Goal: Check status: Check status

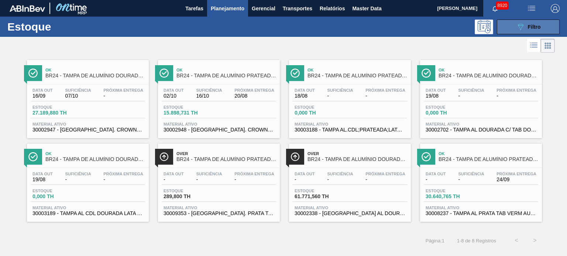
click at [533, 30] on div "089F7B8B-B2A5-4AFE-B5C0-19BA573D28AC Filtro" at bounding box center [528, 27] width 25 height 9
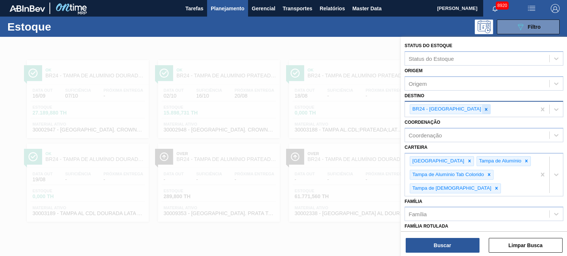
click at [483, 108] on icon at bounding box center [485, 109] width 5 height 5
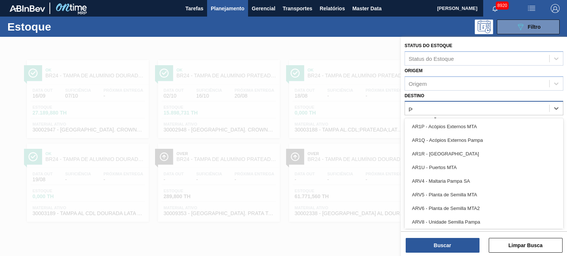
type input "per"
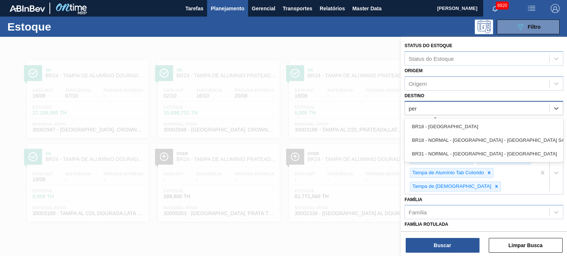
click at [453, 118] on div "BR18 - Pernambuco BR18 - NORMAL - Pernambuco - Porto S4 BR31 - NORMAL - Pernamb…" at bounding box center [483, 140] width 159 height 44
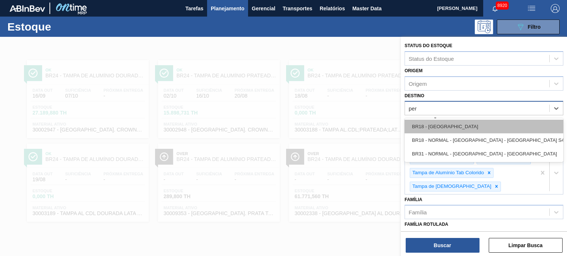
click at [453, 121] on div "BR18 - Pernambuco" at bounding box center [483, 127] width 159 height 14
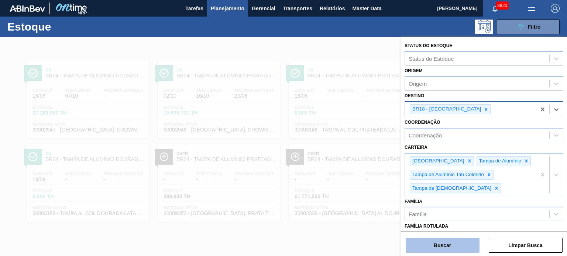
click at [453, 252] on button "Buscar" at bounding box center [443, 245] width 74 height 15
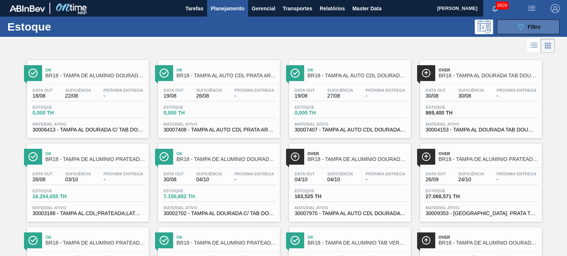
click at [528, 26] on span "Filtro" at bounding box center [534, 27] width 13 height 6
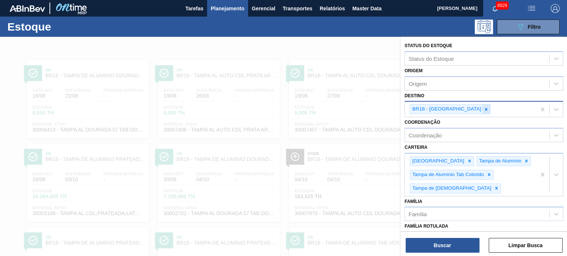
click at [482, 109] on div at bounding box center [486, 109] width 8 height 9
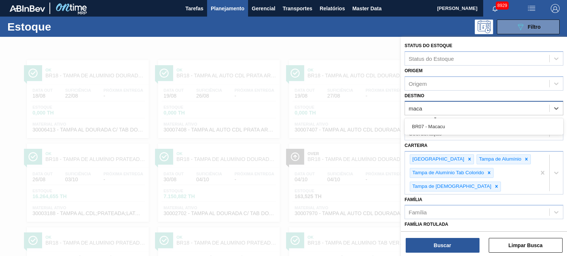
type input "macac"
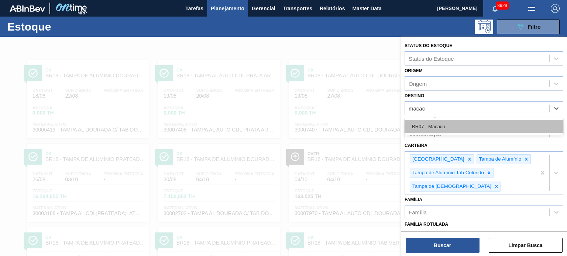
click at [446, 131] on div "BR07 - Macacu" at bounding box center [483, 127] width 159 height 14
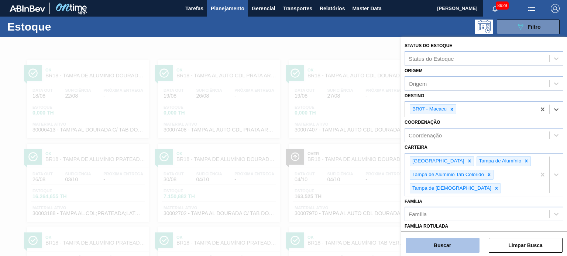
click at [449, 243] on button "Buscar" at bounding box center [443, 245] width 74 height 15
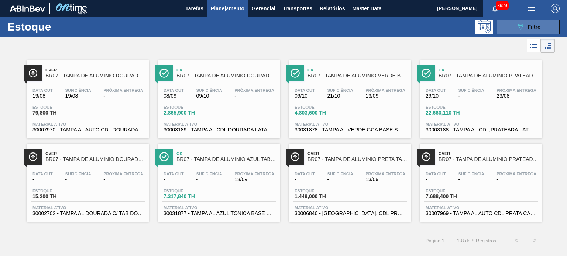
click at [530, 21] on button "089F7B8B-B2A5-4AFE-B5C0-19BA573D28AC Filtro" at bounding box center [528, 27] width 63 height 15
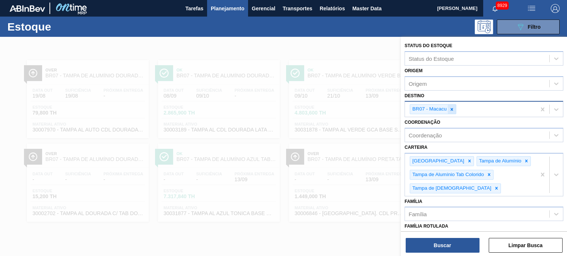
click at [451, 110] on icon at bounding box center [452, 109] width 3 height 3
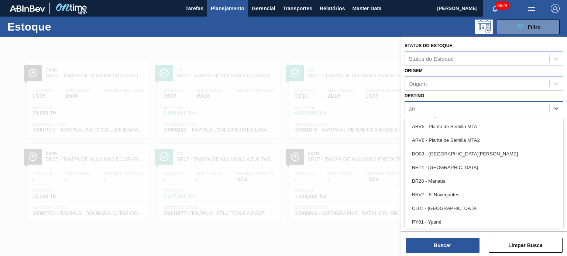
type input "a"
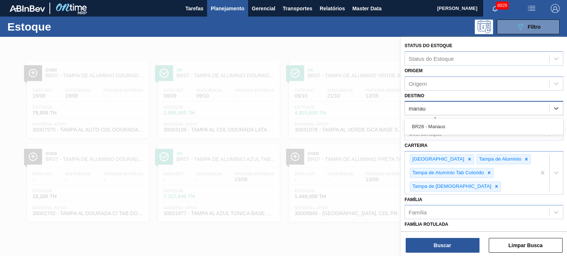
type input "manaus"
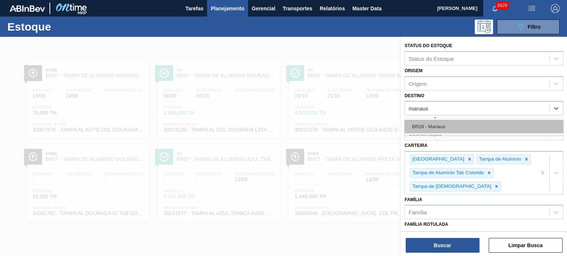
click at [461, 125] on div "BR28 - Manaus" at bounding box center [483, 127] width 159 height 14
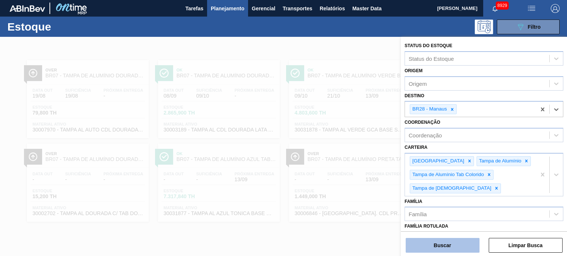
click at [456, 246] on button "Buscar" at bounding box center [443, 245] width 74 height 15
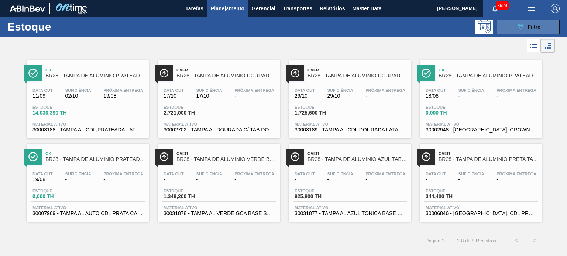
click at [528, 28] on span "Filtro" at bounding box center [534, 27] width 13 height 6
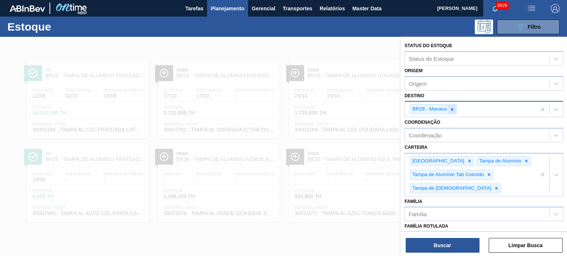
click at [455, 108] on div at bounding box center [452, 109] width 8 height 9
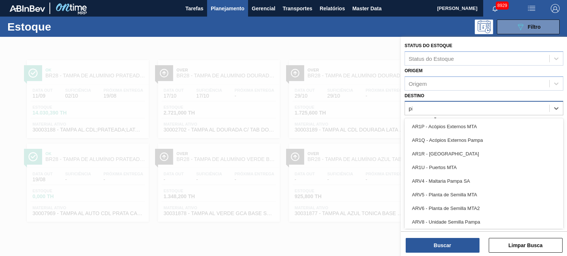
type input "pir"
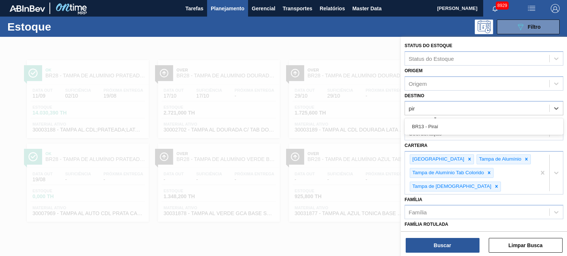
click at [455, 126] on div "BR13 - Piraí" at bounding box center [483, 127] width 159 height 14
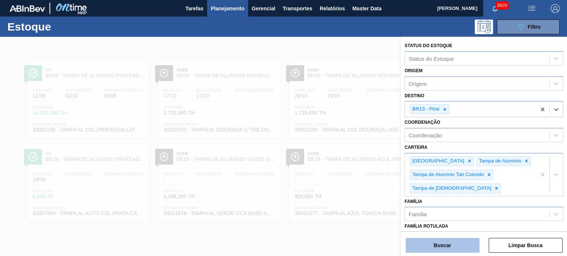
click at [446, 246] on button "Buscar" at bounding box center [443, 245] width 74 height 15
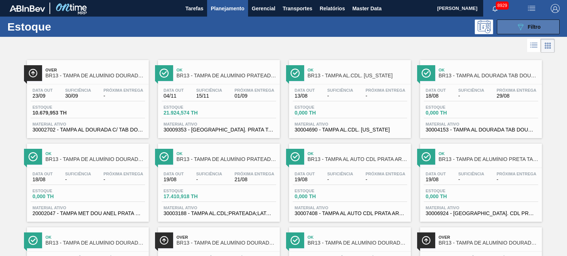
click at [533, 24] on span "Filtro" at bounding box center [534, 27] width 13 height 6
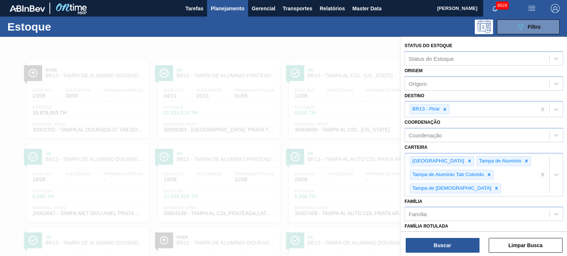
drag, startPoint x: 445, startPoint y: 106, endPoint x: 456, endPoint y: 116, distance: 15.2
click at [444, 107] on icon at bounding box center [444, 109] width 5 height 5
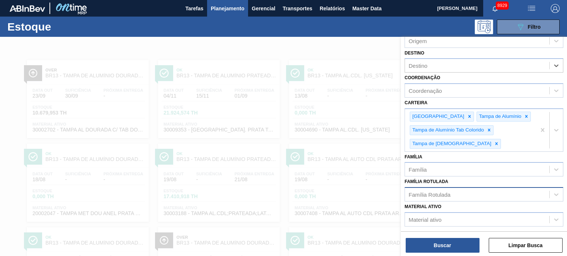
scroll to position [74, 0]
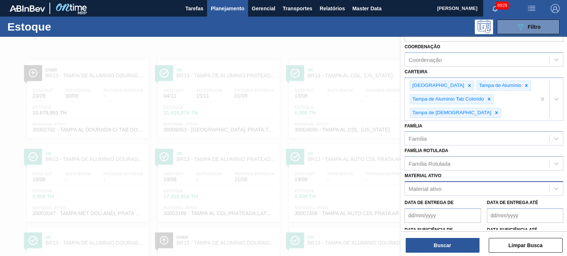
click at [441, 186] on div "Material ativo" at bounding box center [424, 189] width 33 height 6
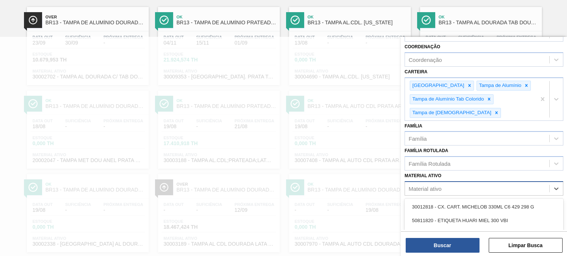
paste ativo "30002948"
type ativo "30002948"
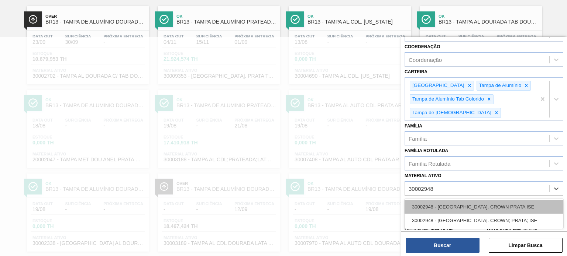
click at [454, 204] on div "30002948 - TAMPA AL. CROWN PRATA ISE" at bounding box center [483, 207] width 159 height 14
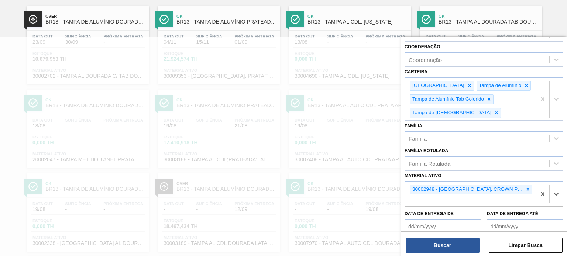
paste ativo "30002948"
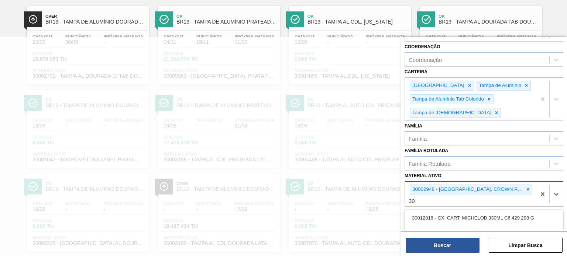
type ativo "3"
paste ativo "30002948"
type ativo "3"
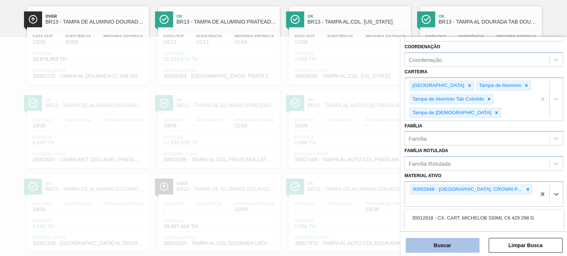
click at [459, 244] on button "Buscar" at bounding box center [443, 245] width 74 height 15
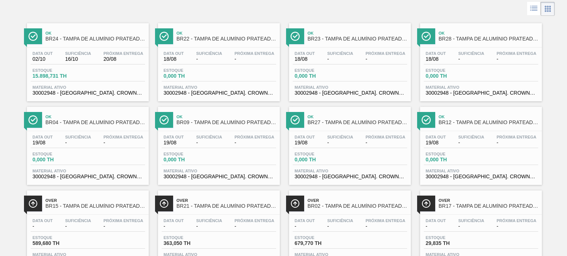
scroll to position [0, 0]
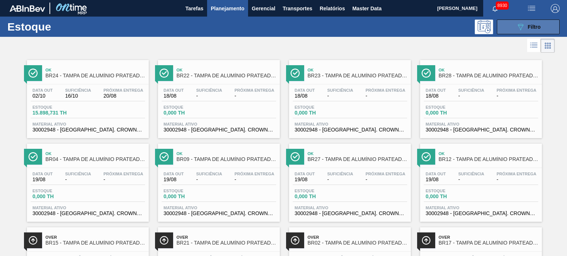
click at [518, 31] on icon "089F7B8B-B2A5-4AFE-B5C0-19BA573D28AC" at bounding box center [520, 27] width 9 height 9
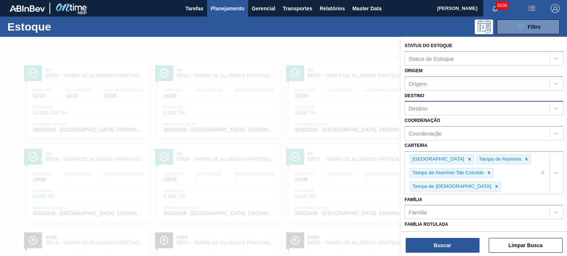
click at [438, 108] on div "Destino" at bounding box center [477, 108] width 144 height 11
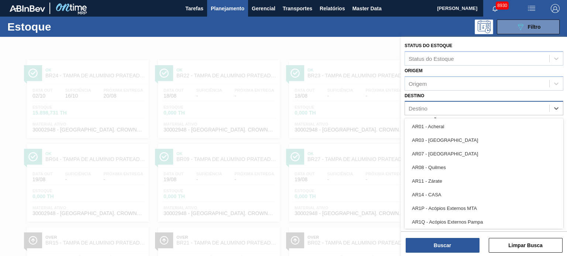
type input "3"
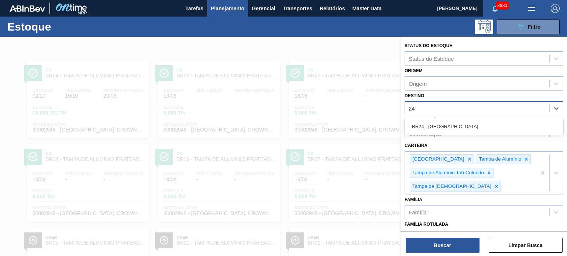
type input "2"
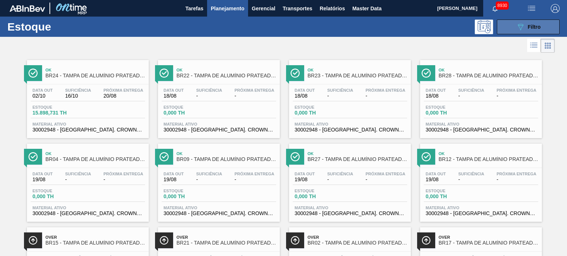
click at [528, 27] on span "Filtro" at bounding box center [534, 27] width 13 height 6
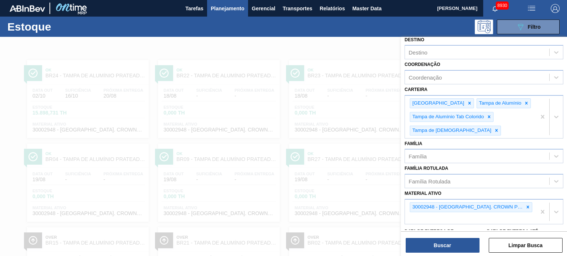
scroll to position [111, 0]
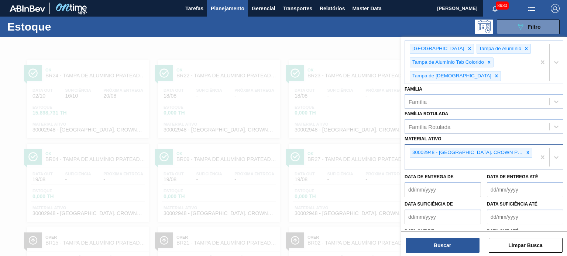
click at [520, 150] on div "30002948 - TAMPA AL. CROWN PRATA ISE" at bounding box center [471, 153] width 123 height 10
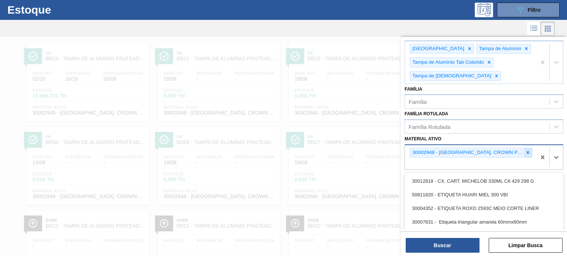
scroll to position [18, 0]
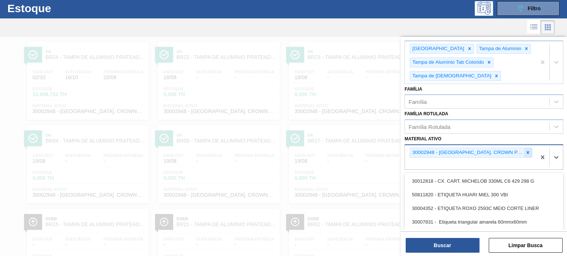
click at [525, 150] on icon at bounding box center [527, 152] width 5 height 5
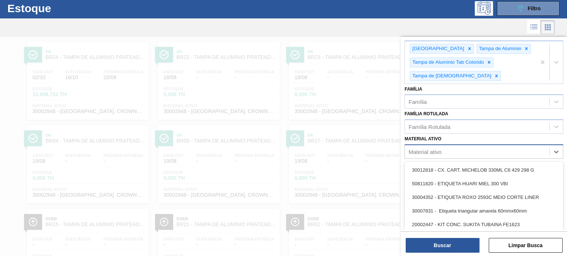
scroll to position [0, 0]
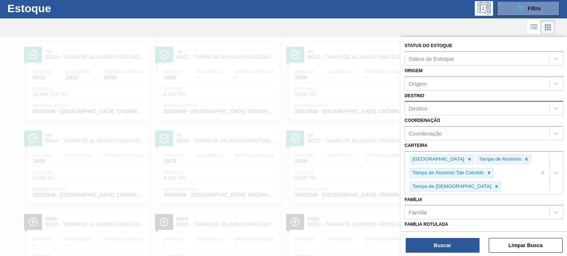
click at [437, 104] on div "Destino" at bounding box center [477, 108] width 144 height 11
type input "jagu"
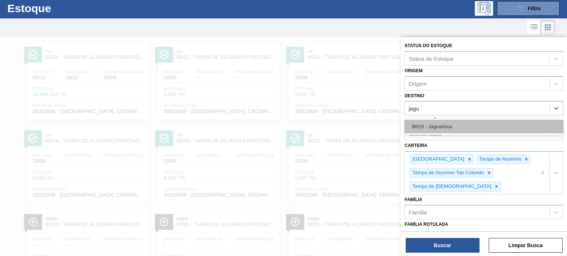
click at [440, 127] on div "BR23 - Jaguariúna" at bounding box center [483, 127] width 159 height 14
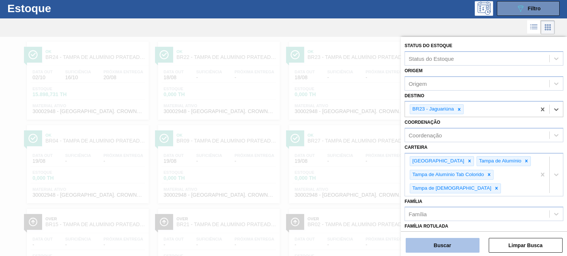
click at [447, 244] on button "Buscar" at bounding box center [443, 245] width 74 height 15
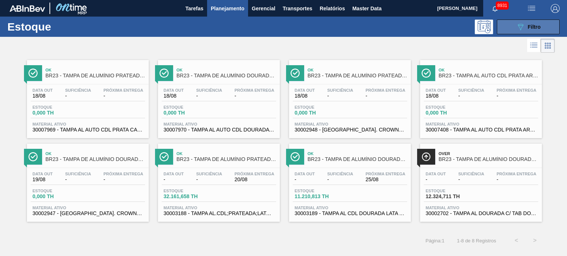
click at [527, 28] on div "089F7B8B-B2A5-4AFE-B5C0-19BA573D28AC Filtro" at bounding box center [528, 27] width 25 height 9
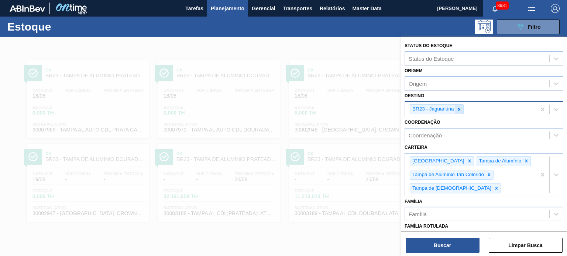
click at [460, 107] on icon at bounding box center [458, 109] width 5 height 5
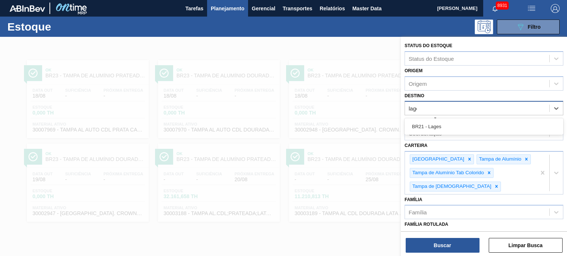
type input "lages"
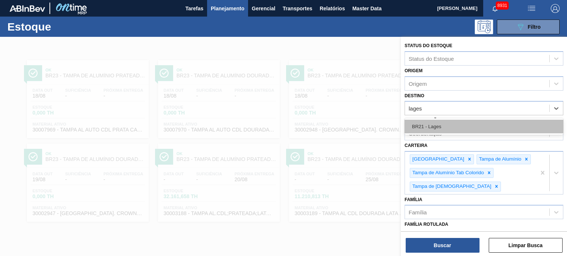
click at [469, 125] on div "BR21 - Lages" at bounding box center [483, 127] width 159 height 14
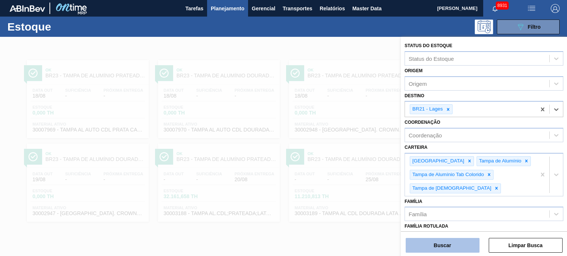
click at [434, 242] on button "Buscar" at bounding box center [443, 245] width 74 height 15
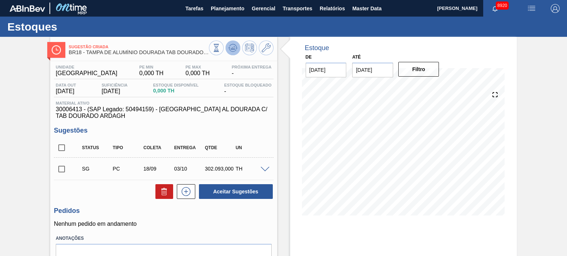
click at [220, 50] on icon at bounding box center [216, 48] width 8 height 8
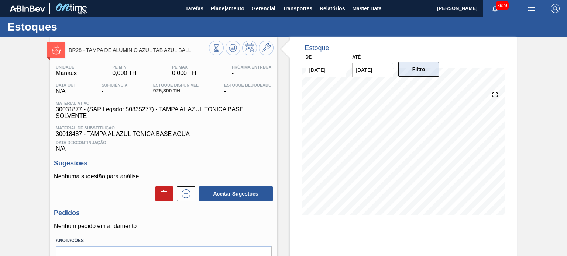
click at [421, 72] on button "Filtro" at bounding box center [418, 69] width 41 height 15
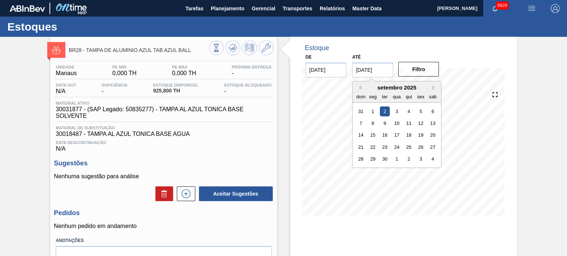
click at [376, 69] on input "02/09/2025" at bounding box center [372, 70] width 41 height 15
click at [435, 88] on button "Next Month" at bounding box center [434, 87] width 5 height 5
click at [435, 89] on button "Next Month" at bounding box center [434, 87] width 5 height 5
click at [358, 89] on button "Previous Month" at bounding box center [358, 87] width 5 height 5
click at [428, 159] on div "1" at bounding box center [433, 159] width 10 height 10
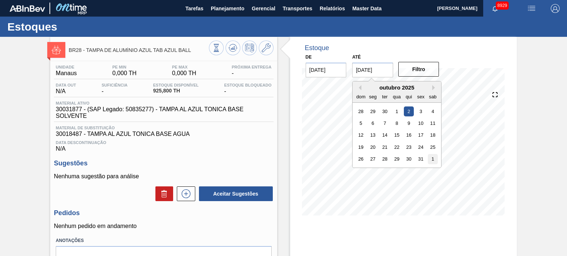
type input "[DATE]"
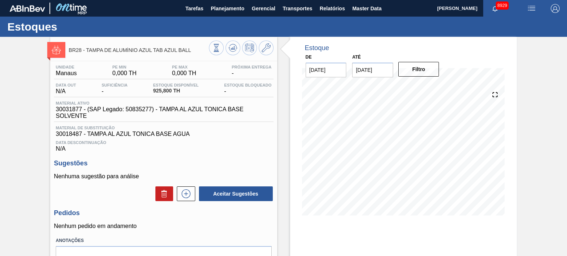
click at [419, 77] on div "Filtro" at bounding box center [419, 69] width 47 height 16
click at [419, 71] on button "Filtro" at bounding box center [418, 69] width 41 height 15
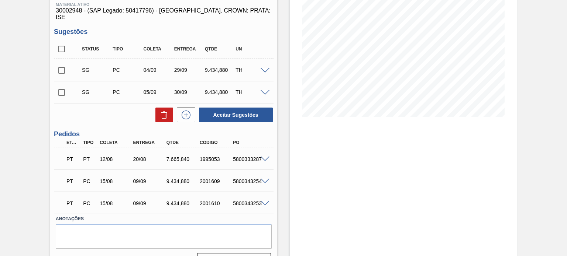
scroll to position [110, 0]
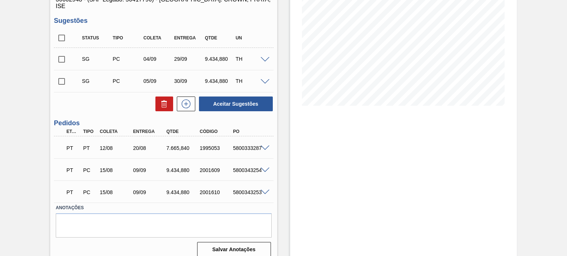
drag, startPoint x: 64, startPoint y: 31, endPoint x: 75, endPoint y: 42, distance: 15.1
click at [64, 31] on input "checkbox" at bounding box center [61, 37] width 15 height 15
checkbox input "true"
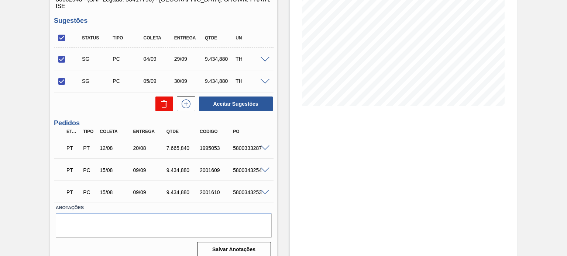
click at [162, 100] on icon at bounding box center [164, 104] width 9 height 9
checkbox input "false"
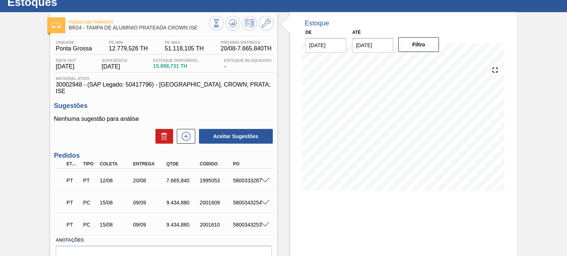
scroll to position [37, 0]
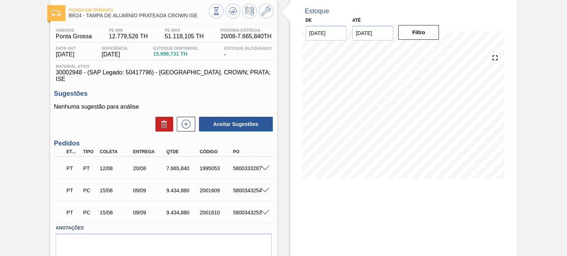
click at [263, 188] on span at bounding box center [265, 191] width 9 height 6
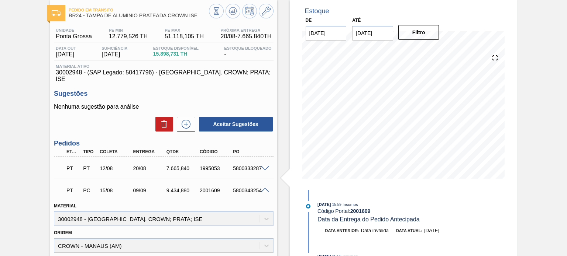
click at [263, 188] on span at bounding box center [265, 191] width 9 height 6
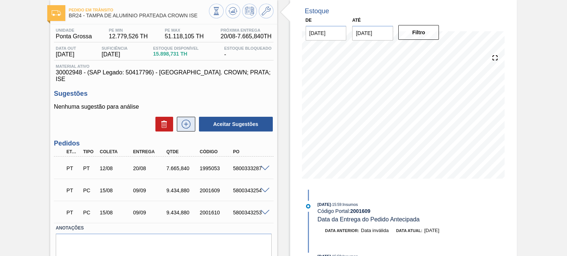
click at [191, 120] on icon at bounding box center [186, 124] width 12 height 9
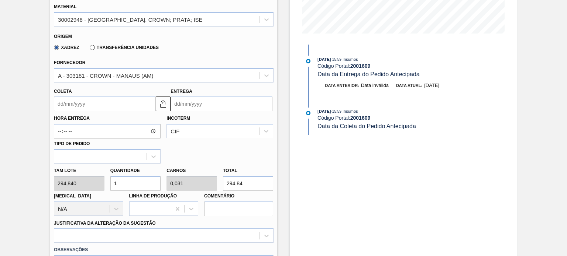
scroll to position [185, 0]
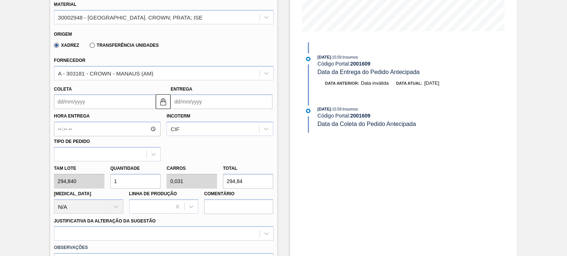
click at [211, 180] on div "Tam lote 294,840 Quantidade 1 Carros 0,031 Total 294,84 Doca N/A Linha de Produ…" at bounding box center [163, 188] width 225 height 53
type input "0,02"
type input "0,001"
type input "6"
type input "0,217"
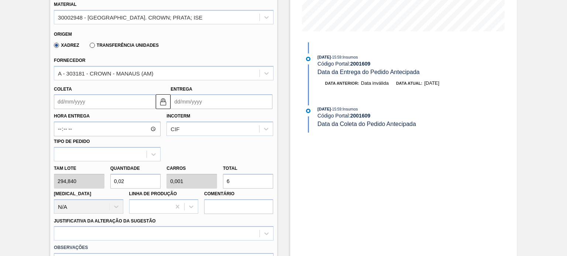
type input "0,007"
type input "64"
type input "2,198"
type input "0,069"
type input "648"
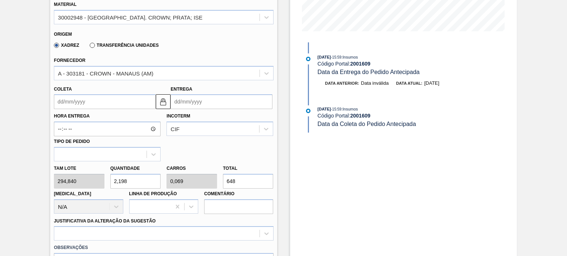
type input "0,217"
type input "0,007"
type input "64"
type input "2,201"
type input "0,069"
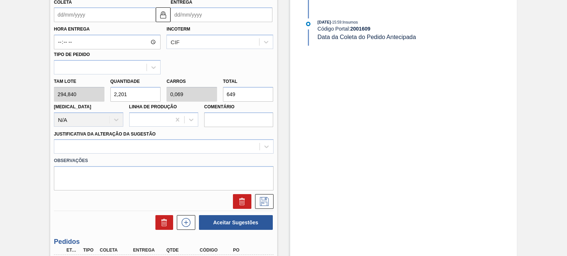
scroll to position [295, 0]
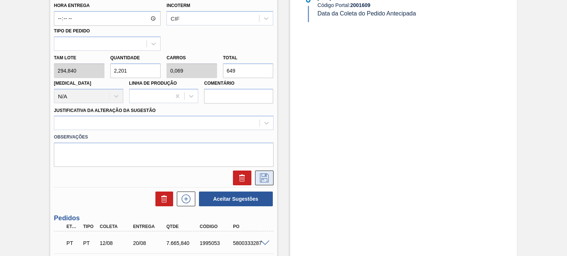
type input "649"
click at [261, 174] on icon at bounding box center [264, 178] width 9 height 9
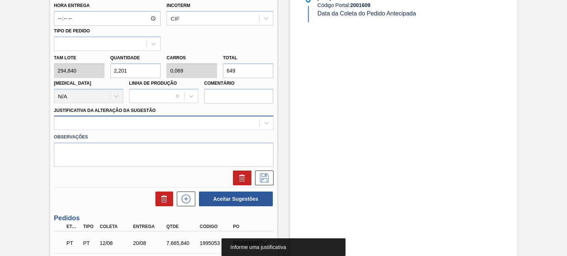
click at [142, 118] on div at bounding box center [156, 123] width 205 height 11
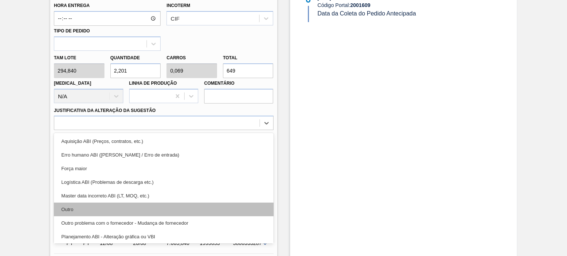
click at [90, 203] on div "Outro" at bounding box center [163, 210] width 219 height 14
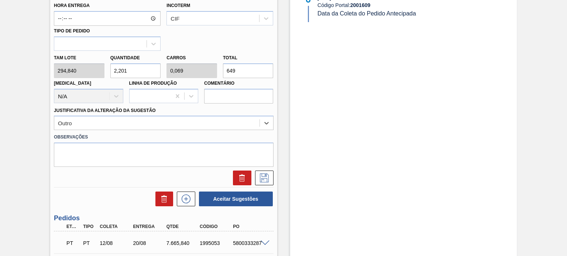
scroll to position [185, 0]
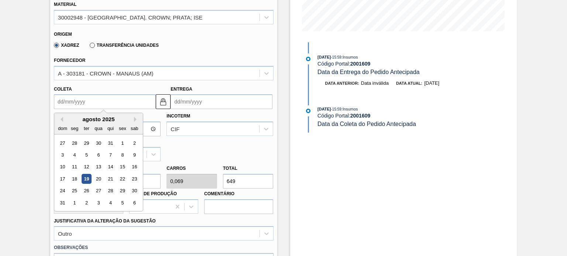
click at [87, 95] on input "Coleta" at bounding box center [105, 101] width 102 height 15
click at [86, 174] on div "19" at bounding box center [87, 179] width 10 height 10
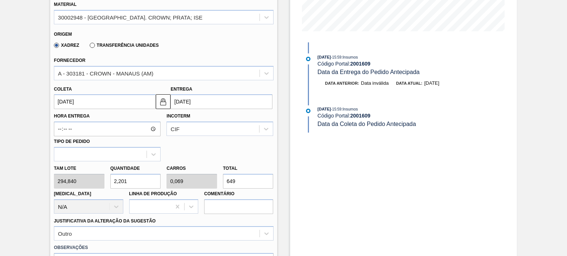
type input "[DATE]"
type input "13/09/2025"
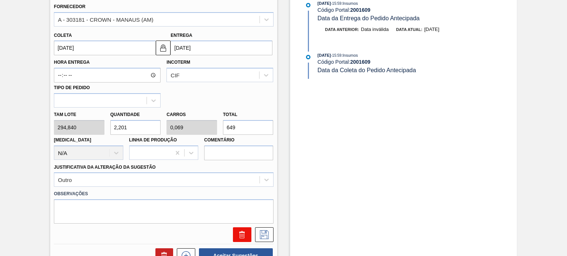
scroll to position [295, 0]
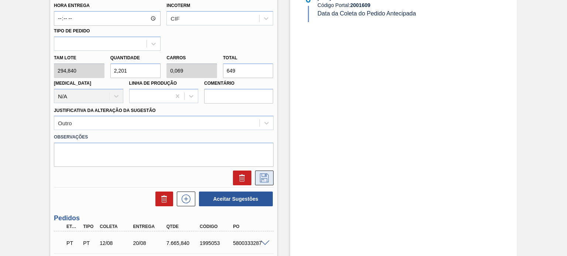
click at [265, 174] on icon at bounding box center [264, 178] width 12 height 9
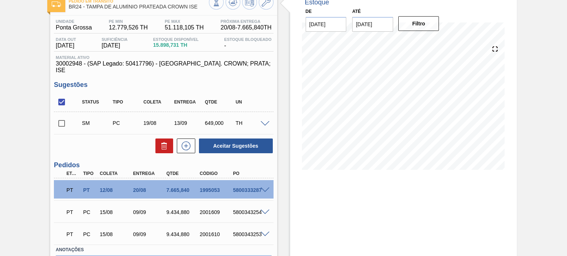
scroll to position [14, 0]
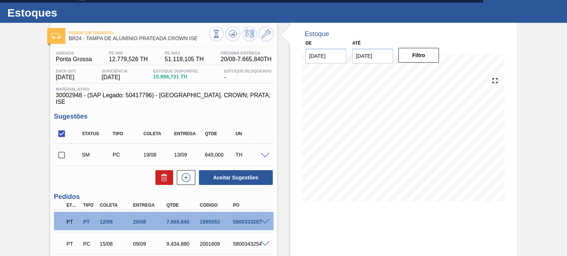
click at [59, 149] on input "checkbox" at bounding box center [61, 155] width 15 height 15
checkbox input "true"
click at [387, 223] on div "Estoque De 19/08/2025 Até 01/11/2025 Filtro" at bounding box center [403, 180] width 227 height 314
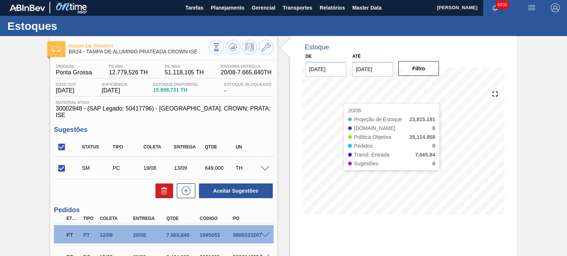
scroll to position [0, 0]
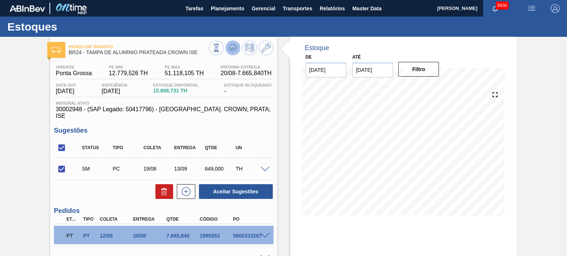
click at [220, 48] on icon at bounding box center [216, 48] width 8 height 8
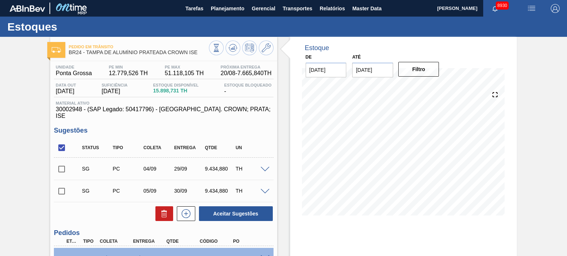
click at [261, 166] on div "TH" at bounding box center [251, 169] width 34 height 6
click at [261, 167] on span at bounding box center [265, 170] width 9 height 6
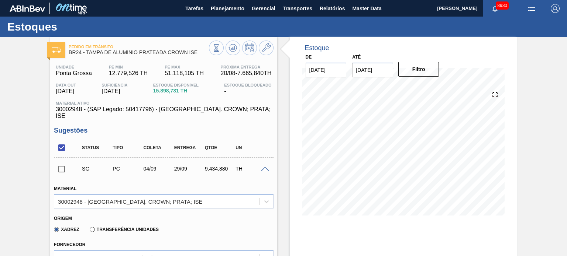
click at [261, 167] on span at bounding box center [265, 170] width 9 height 6
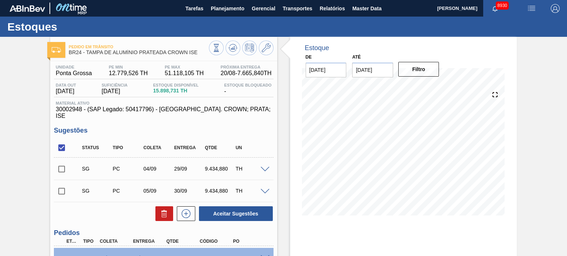
click at [62, 142] on input "checkbox" at bounding box center [61, 147] width 15 height 15
checkbox input "false"
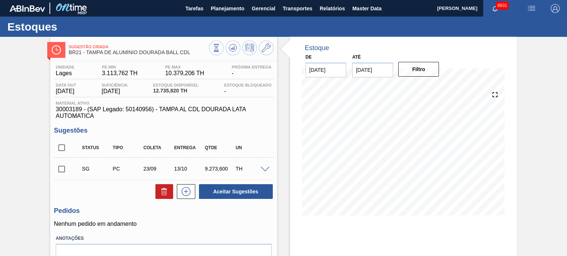
click at [62, 151] on input "checkbox" at bounding box center [61, 147] width 15 height 15
checkbox input "true"
click at [160, 189] on icon at bounding box center [164, 191] width 9 height 9
checkbox input "false"
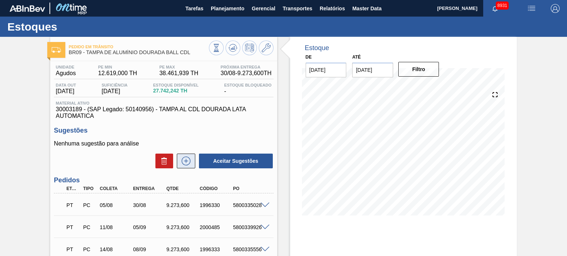
click at [187, 168] on button at bounding box center [186, 161] width 18 height 15
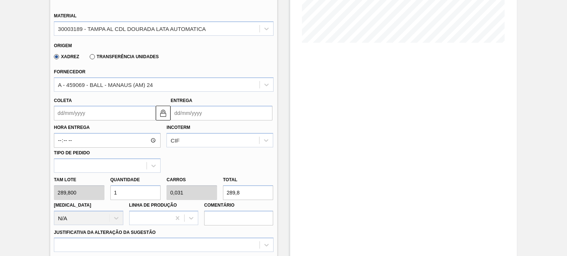
scroll to position [185, 0]
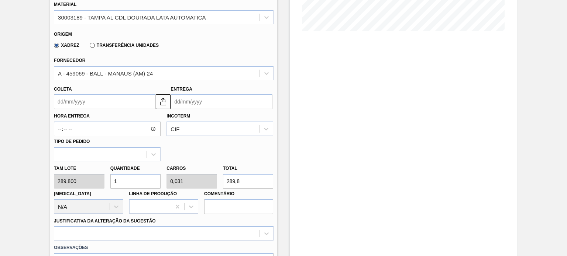
click at [87, 179] on div "Tam lote 289,800 Quantidade 1 Carros 0,031 Total 289,8 [MEDICAL_DATA] N/A Linha…" at bounding box center [163, 188] width 225 height 53
type input "7"
type input "0,219"
type input "2.028,6"
type input "73"
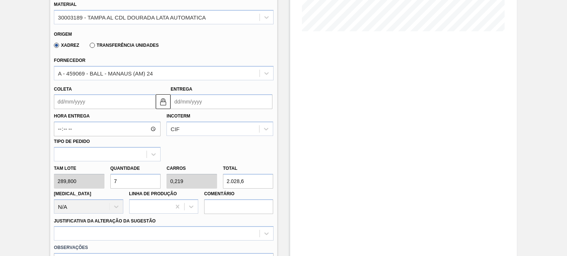
type input "2,281"
type input "21.155,4"
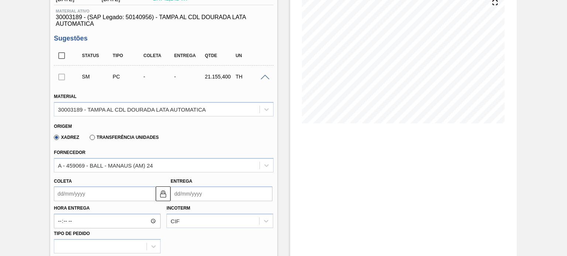
scroll to position [0, 0]
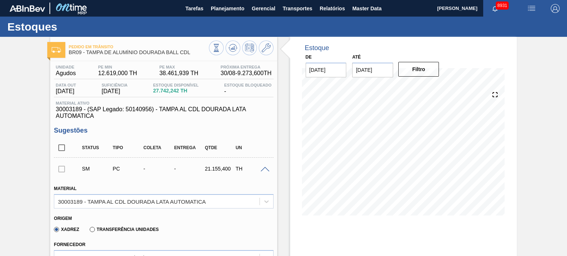
type input "73"
